Goal: Task Accomplishment & Management: Use online tool/utility

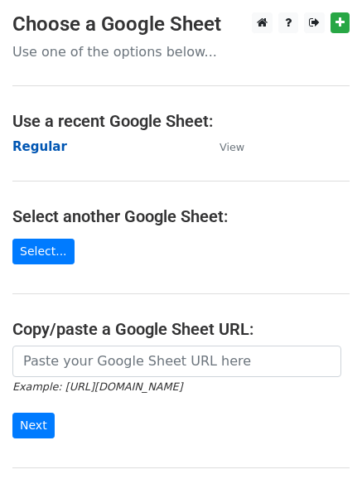
click at [36, 150] on strong "Regular" at bounding box center [39, 146] width 55 height 15
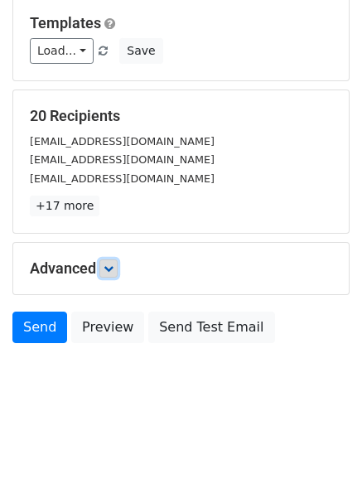
click at [103, 266] on link at bounding box center [108, 268] width 18 height 18
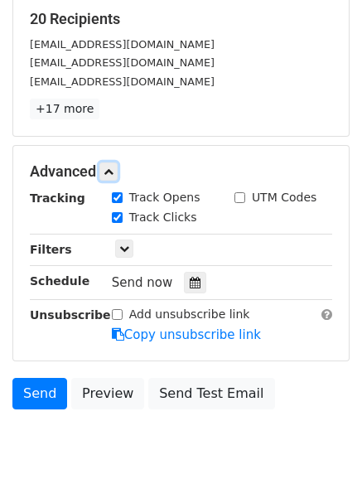
scroll to position [322, 0]
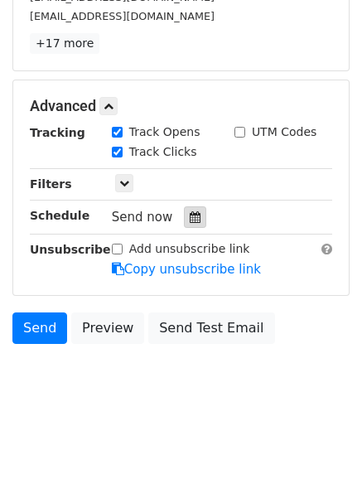
click at [190, 217] on icon at bounding box center [195, 217] width 11 height 12
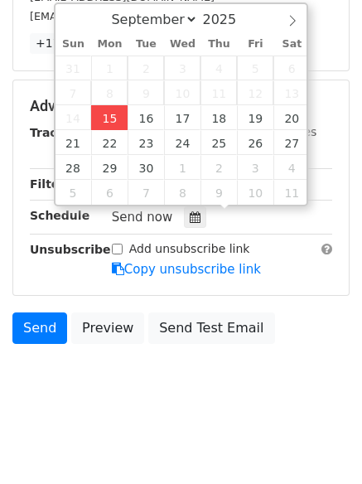
type input "2025-09-15 12:11"
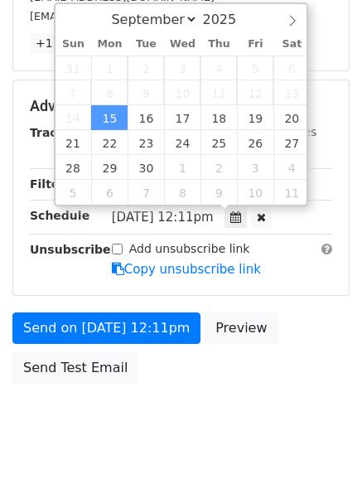
type input "11"
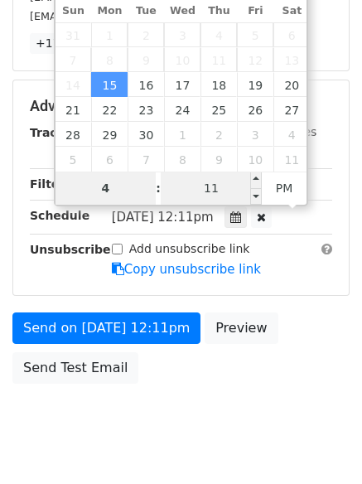
type input "4"
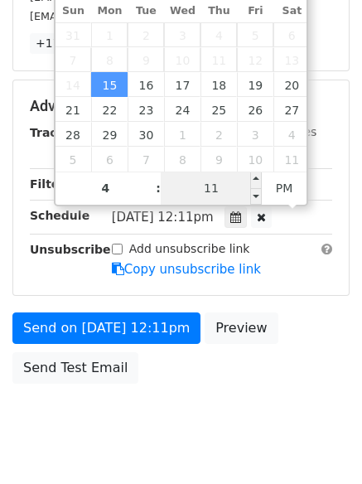
type input "2025-09-15 16:11"
type input "04"
click at [201, 186] on input "11" at bounding box center [211, 188] width 101 height 33
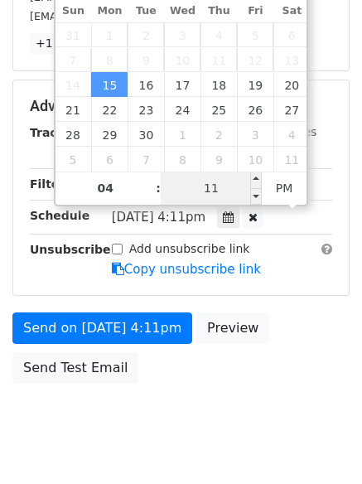
scroll to position [296, 0]
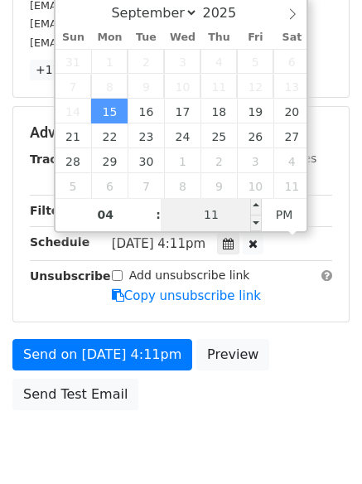
type input "1"
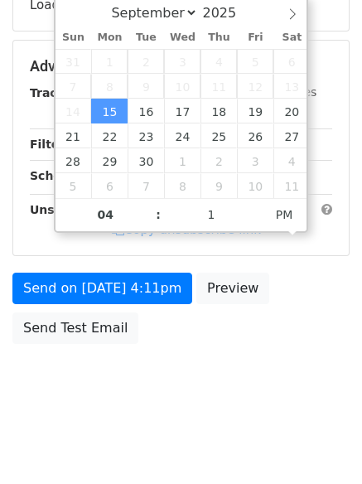
type input "2025-09-15 16:01"
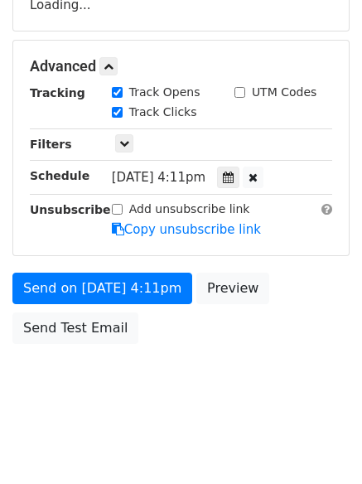
click at [195, 397] on body "New Campaign Daily emails left: 50 Google Sheet: Regular Variables Copy/paste..…" at bounding box center [181, 68] width 362 height 702
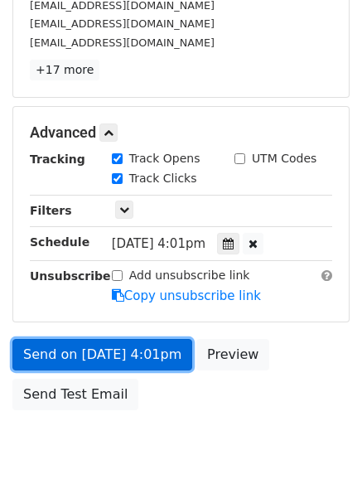
click at [131, 351] on link "Send on Sep 15 at 4:01pm" at bounding box center [102, 354] width 180 height 31
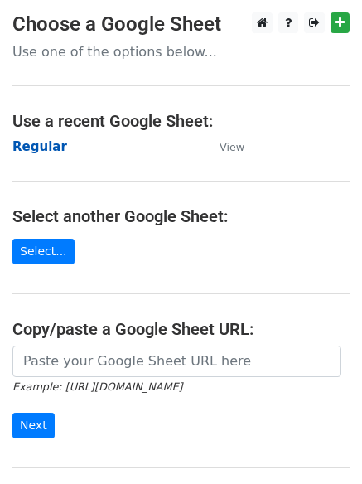
click at [27, 148] on strong "Regular" at bounding box center [39, 146] width 55 height 15
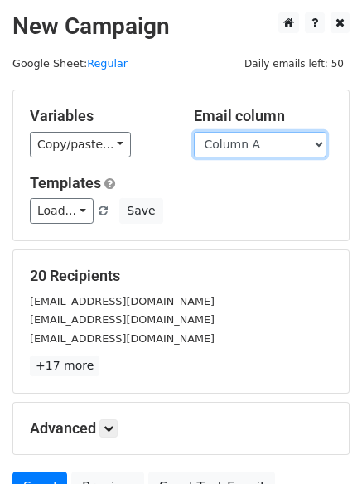
click at [237, 146] on select "Column A Column B Column C Column D Column E Column F" at bounding box center [260, 145] width 133 height 26
select select "Column B"
click at [194, 132] on select "Column A Column B Column C Column D Column E Column F" at bounding box center [260, 145] width 133 height 26
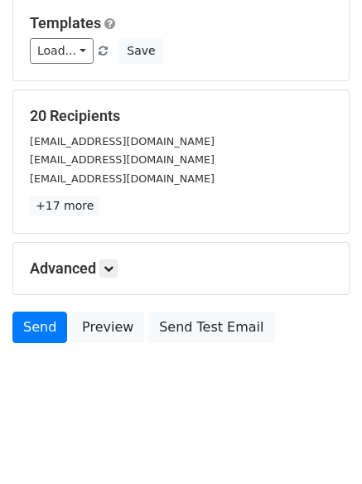
click at [100, 269] on h5 "Advanced" at bounding box center [181, 268] width 303 height 18
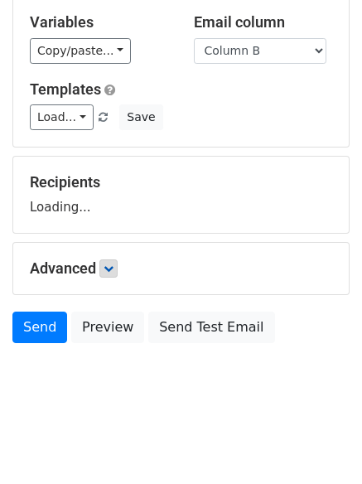
scroll to position [94, 0]
click at [114, 270] on icon at bounding box center [109, 269] width 10 height 10
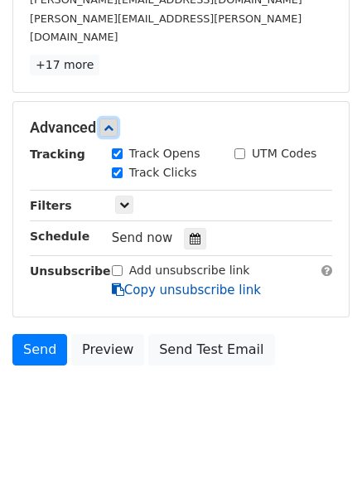
scroll to position [322, 0]
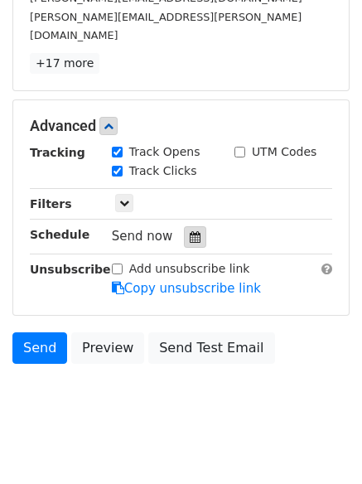
click at [184, 226] on div at bounding box center [195, 237] width 22 height 22
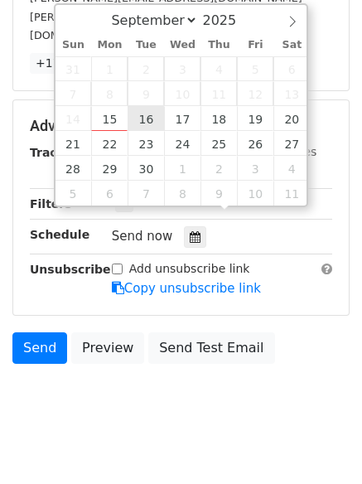
type input "2025-09-16 12:00"
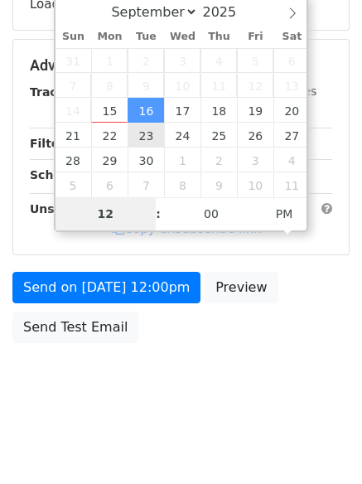
scroll to position [296, 0]
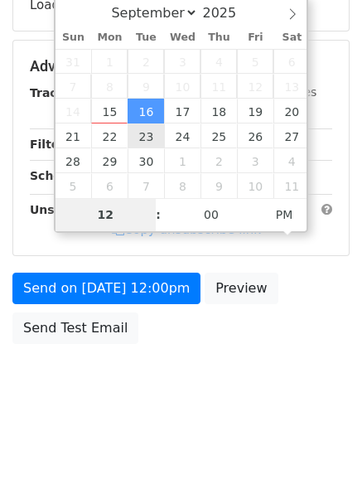
type input "5"
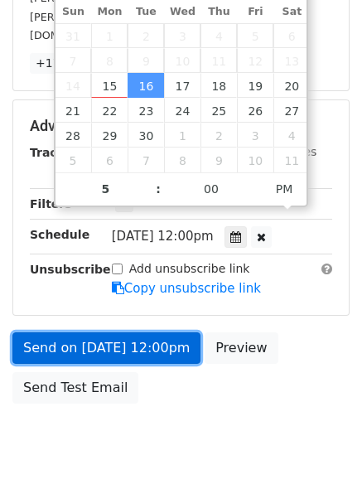
type input "2025-09-16 17:00"
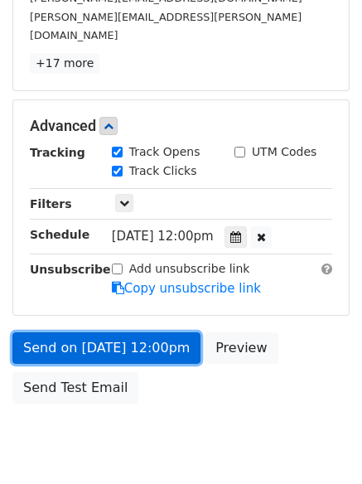
click at [119, 332] on link "Send on Sep 16 at 12:00pm" at bounding box center [106, 347] width 188 height 31
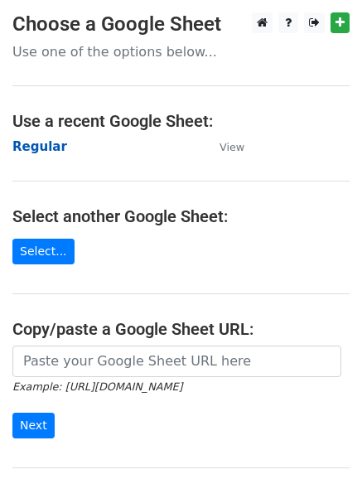
click at [33, 145] on strong "Regular" at bounding box center [39, 146] width 55 height 15
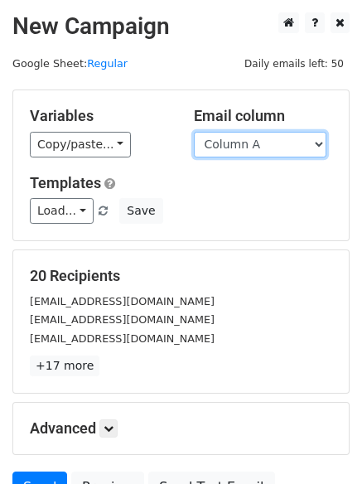
click at [240, 148] on select "Column A Column B Column C Column D Column E Column F" at bounding box center [260, 145] width 133 height 26
select select "Column C"
click at [194, 132] on select "Column A Column B Column C Column D Column E Column F" at bounding box center [260, 145] width 133 height 26
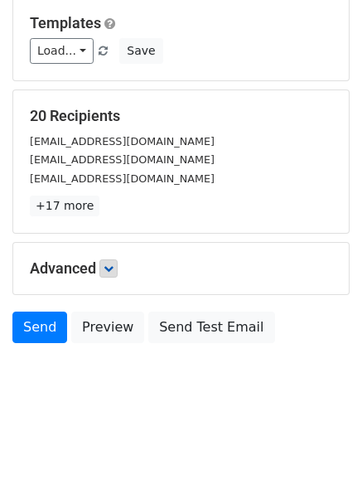
click at [100, 269] on h5 "Advanced" at bounding box center [181, 268] width 303 height 18
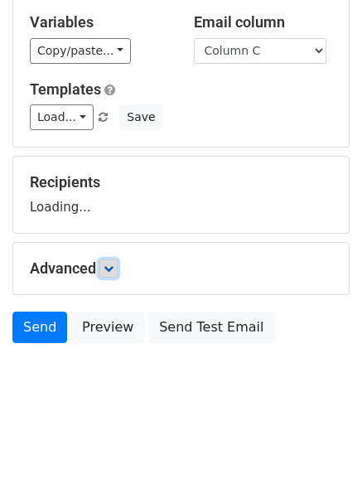
click at [113, 264] on icon at bounding box center [109, 269] width 10 height 10
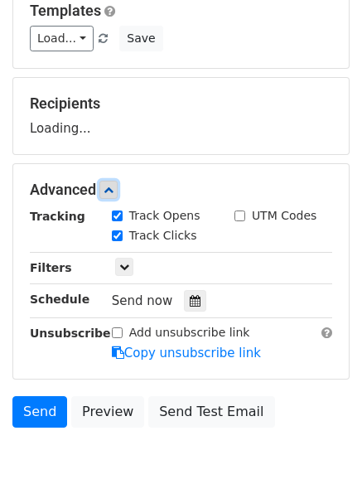
scroll to position [251, 0]
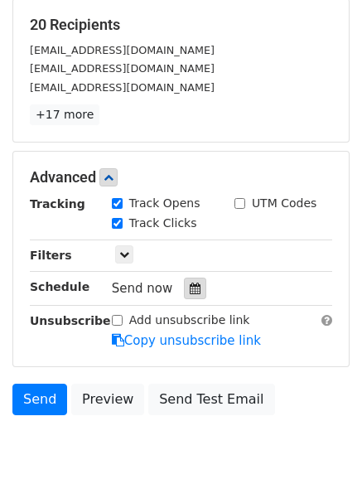
click at [190, 287] on icon at bounding box center [195, 289] width 11 height 12
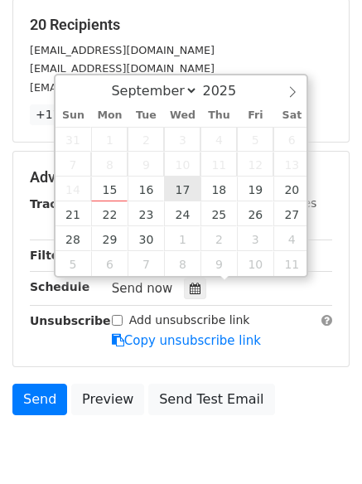
type input "2025-09-17 12:00"
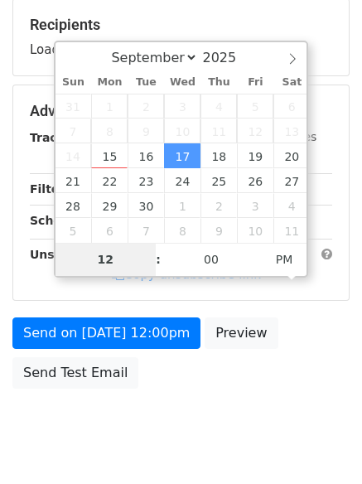
type input "6"
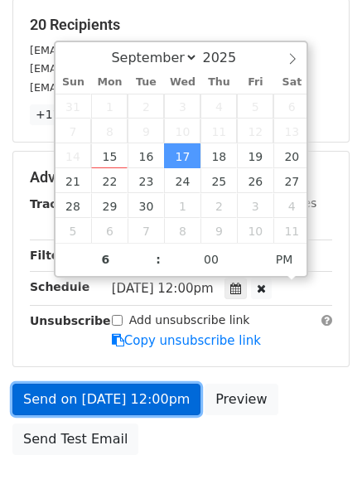
type input "2025-09-17 18:00"
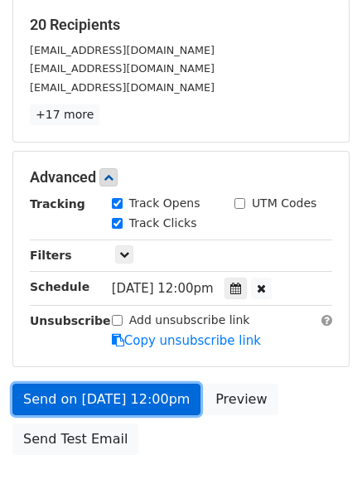
click at [113, 390] on link "Send on Sep 17 at 12:00pm" at bounding box center [106, 399] width 188 height 31
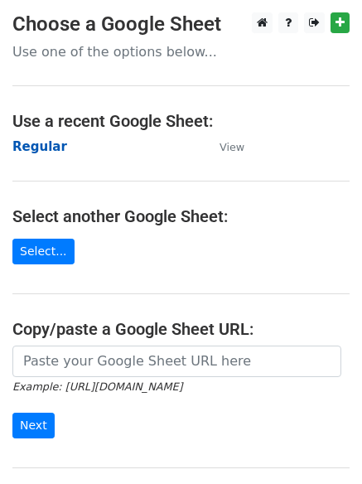
click at [51, 145] on strong "Regular" at bounding box center [39, 146] width 55 height 15
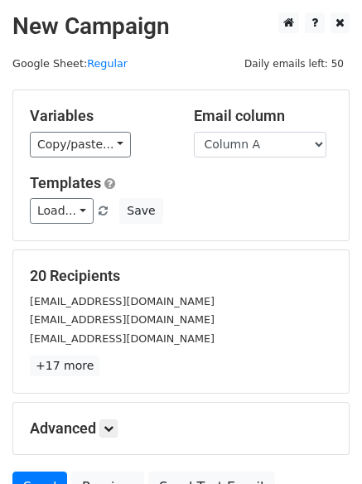
click at [253, 244] on form "Variables Copy/paste... {{Column A}} {{Column B}} {{Column C}} {{Column D}} {{C…" at bounding box center [180, 301] width 337 height 422
click at [245, 146] on select "Column A Column B Column C Column D Column E Column F" at bounding box center [260, 145] width 133 height 26
select select "Column D"
click at [194, 132] on select "Column A Column B Column C Column D Column E Column F" at bounding box center [260, 145] width 133 height 26
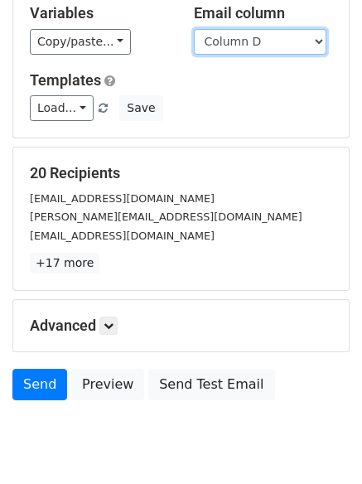
scroll to position [160, 0]
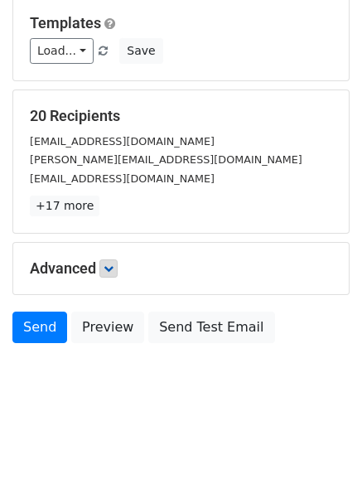
click at [120, 265] on h5 "Advanced" at bounding box center [181, 268] width 303 height 18
click at [114, 266] on icon at bounding box center [109, 269] width 10 height 10
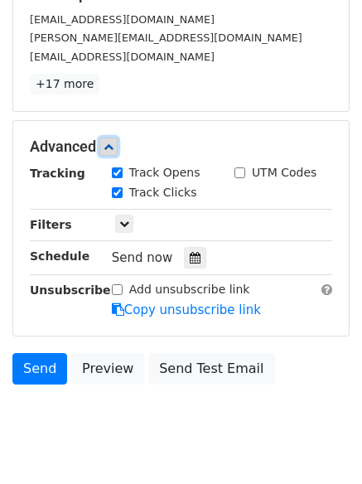
scroll to position [322, 0]
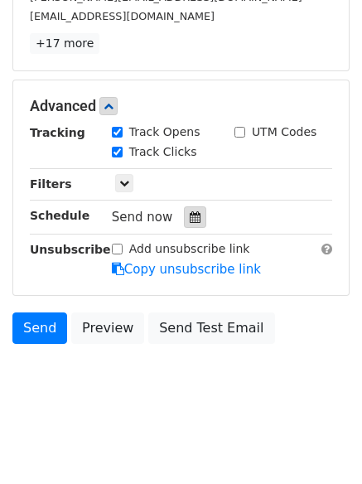
click at [193, 211] on div at bounding box center [195, 217] width 22 height 22
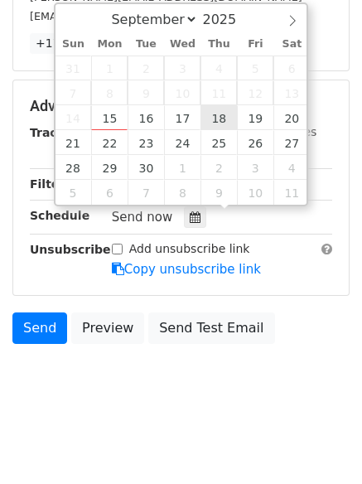
type input "2025-09-18 12:00"
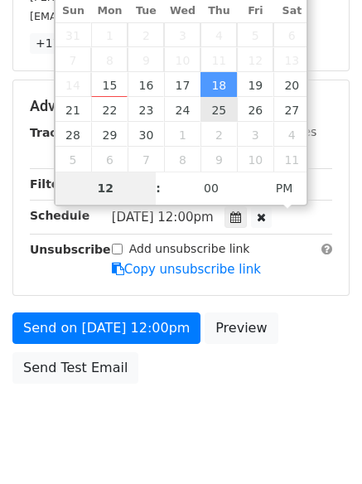
type input "7"
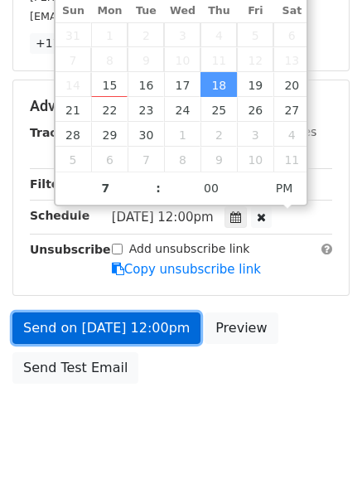
type input "2025-09-18 19:00"
click at [133, 331] on link "Send on Sep 18 at 12:00pm" at bounding box center [106, 327] width 188 height 31
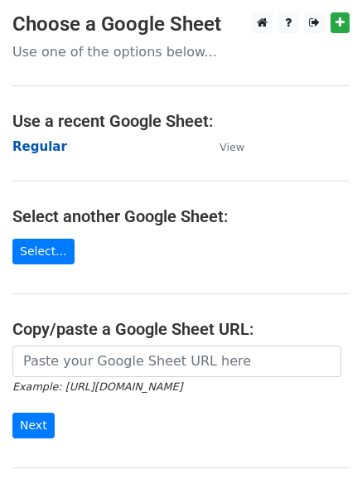
click at [41, 148] on strong "Regular" at bounding box center [39, 146] width 55 height 15
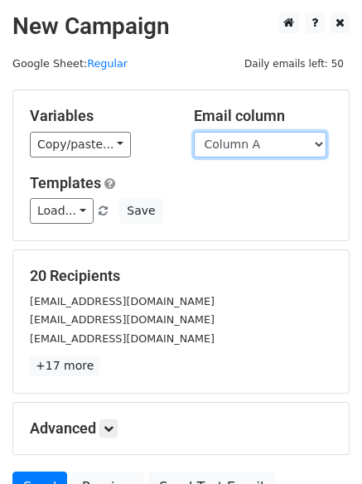
click at [257, 142] on select "Column A Column B Column C Column D Column E Column F" at bounding box center [260, 145] width 133 height 26
select select "Column E"
click at [194, 132] on select "Column A Column B Column C Column D Column E Column F" at bounding box center [260, 145] width 133 height 26
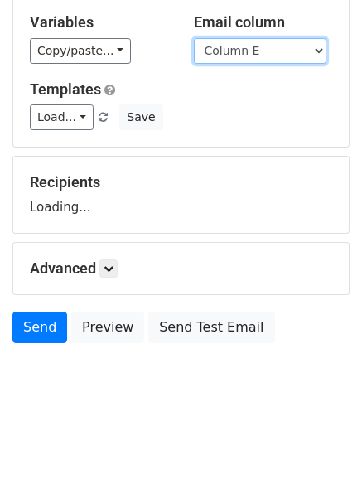
scroll to position [94, 0]
click at [111, 279] on div "Advanced Tracking Track Opens UTM Codes Track Clicks Filters Only include sprea…" at bounding box center [181, 268] width 336 height 51
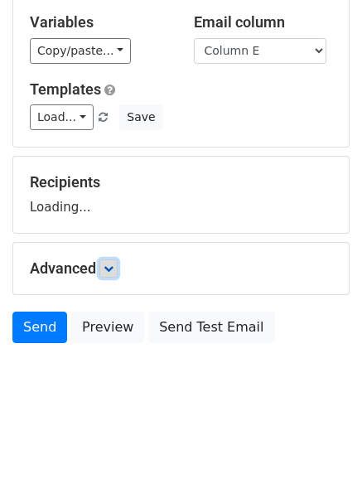
click at [114, 271] on icon at bounding box center [109, 269] width 10 height 10
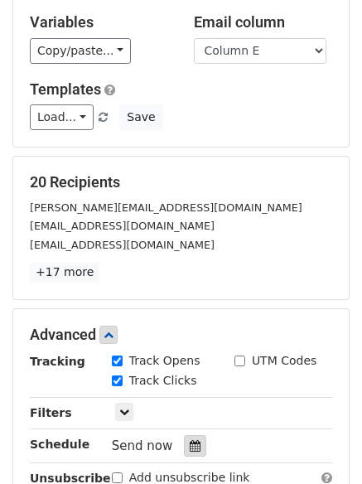
click at [190, 442] on icon at bounding box center [195, 446] width 11 height 12
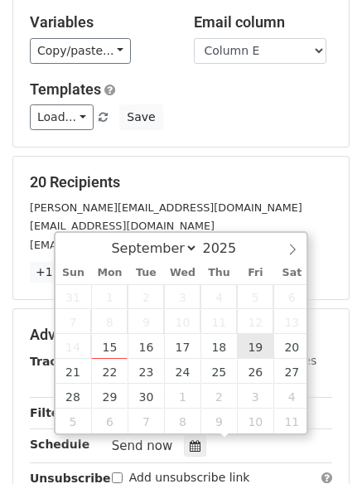
type input "2025-09-19 12:00"
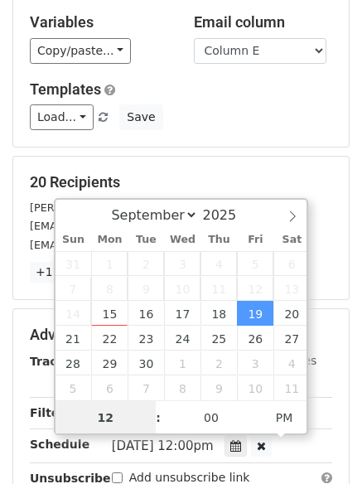
scroll to position [1, 0]
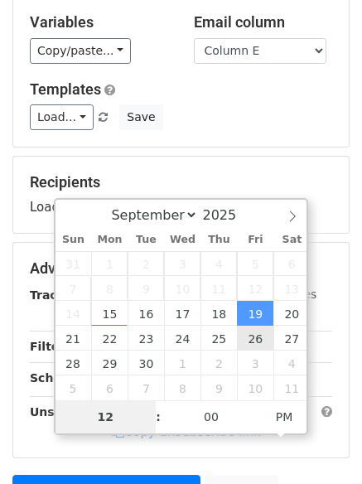
type input "8"
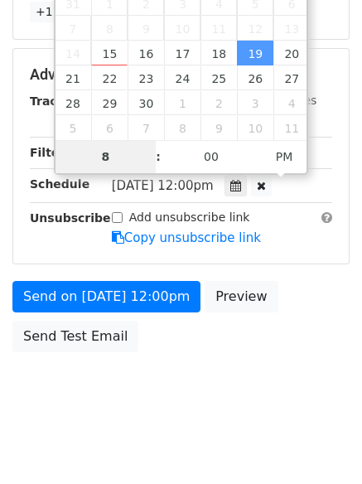
scroll to position [362, 0]
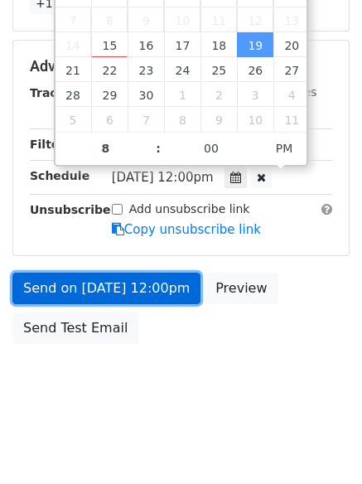
type input "2025-09-19 20:00"
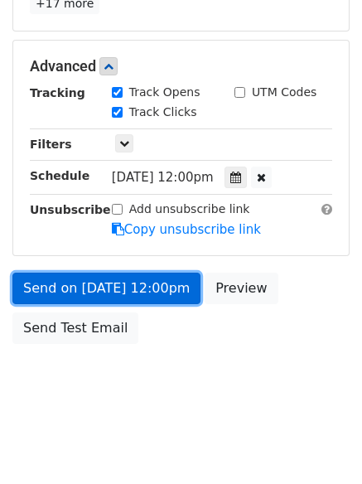
click at [110, 275] on link "Send on Sep 19 at 12:00pm" at bounding box center [106, 288] width 188 height 31
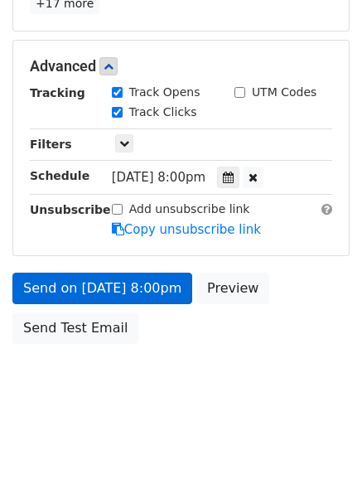
scroll to position [296, 0]
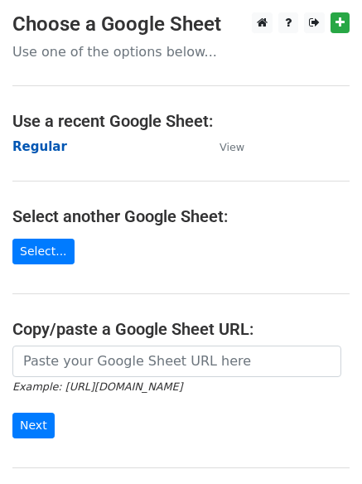
click at [27, 148] on strong "Regular" at bounding box center [39, 146] width 55 height 15
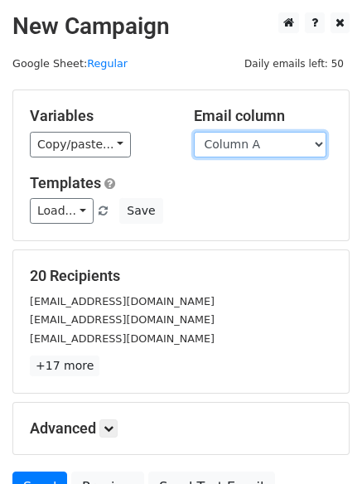
click at [271, 147] on select "Column A Column B Column C Column D Column E Column F" at bounding box center [260, 145] width 133 height 26
select select "Column F"
click at [194, 132] on select "Column A Column B Column C Column D Column E Column F" at bounding box center [260, 145] width 133 height 26
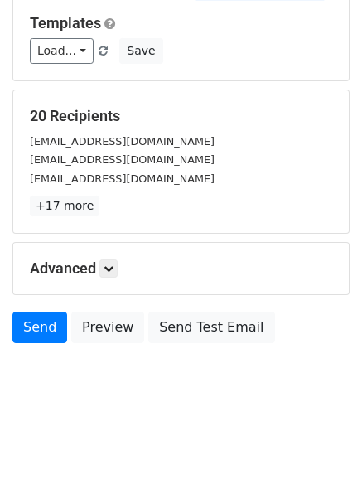
scroll to position [94, 0]
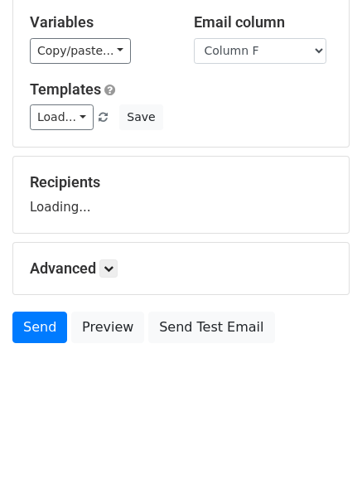
click at [111, 279] on div "Advanced Tracking Track Opens UTM Codes Track Clicks Filters Only include sprea…" at bounding box center [181, 268] width 336 height 51
click at [111, 275] on link at bounding box center [108, 268] width 18 height 18
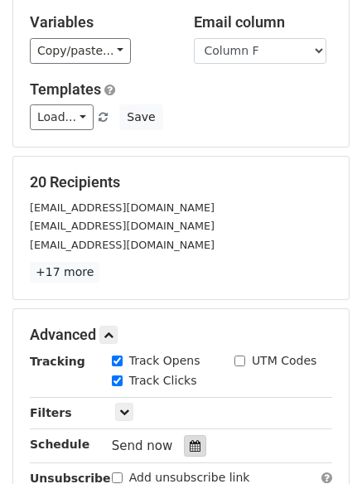
click at [190, 437] on div at bounding box center [195, 446] width 22 height 22
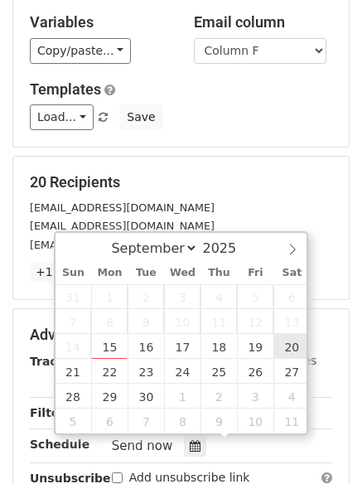
type input "[DATE] 12:00"
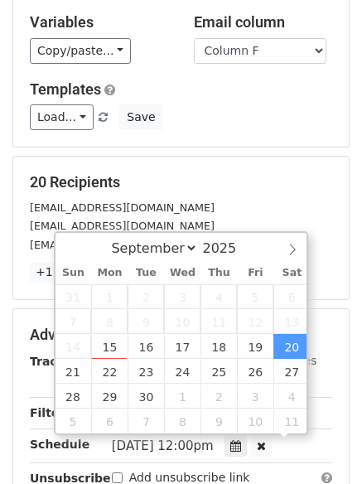
scroll to position [1, 0]
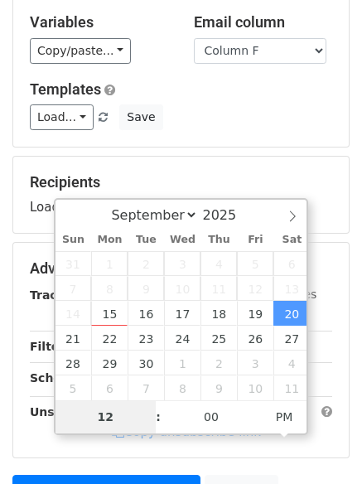
type input "9"
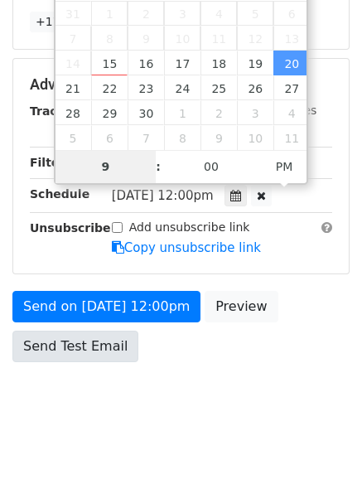
scroll to position [362, 0]
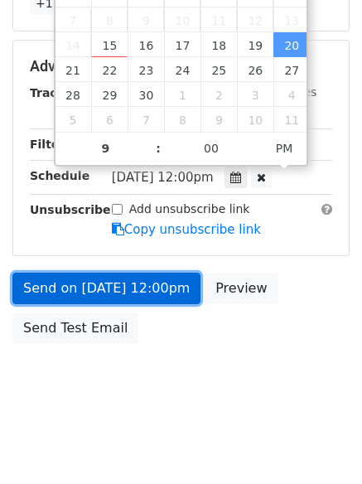
type input "[DATE] 21:00"
click at [90, 282] on link "Send on [DATE] 12:00pm" at bounding box center [106, 288] width 188 height 31
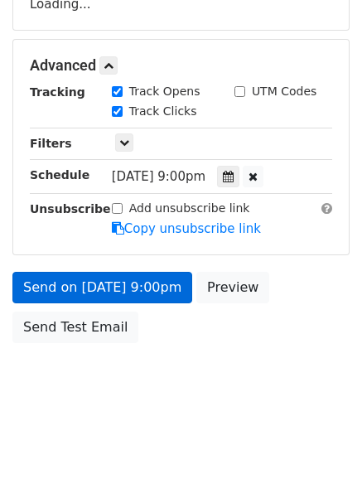
scroll to position [296, 0]
